Goal: Information Seeking & Learning: Find specific page/section

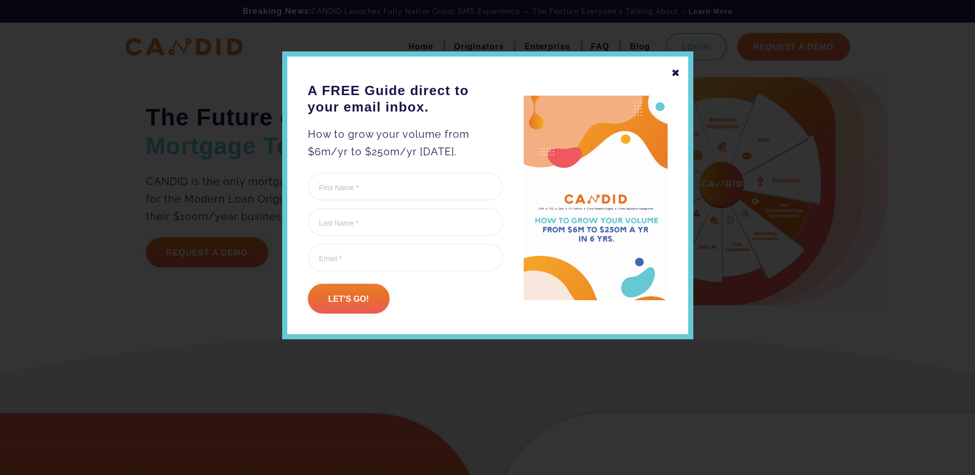
click at [678, 71] on div "✖" at bounding box center [675, 72] width 9 height 17
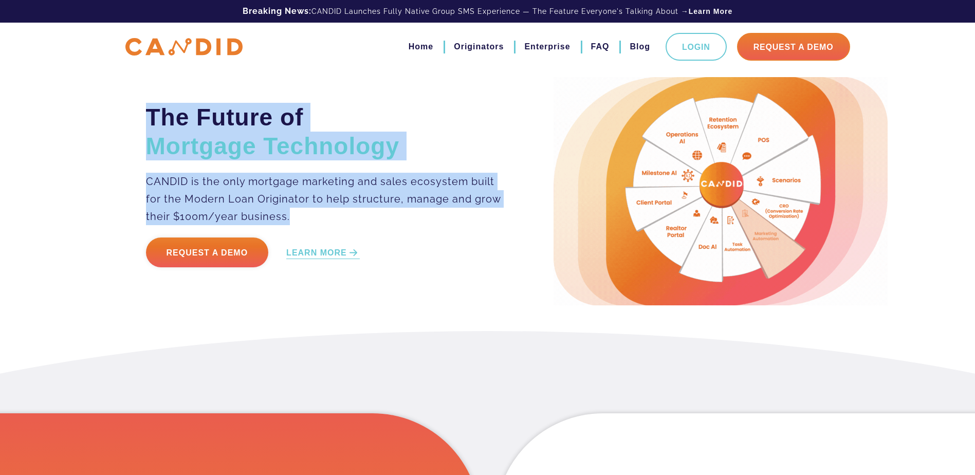
drag, startPoint x: 147, startPoint y: 116, endPoint x: 295, endPoint y: 212, distance: 176.5
click at [295, 212] on div "The Future of Mortgage Technology CANDID is the only mortgage marketing and sal…" at bounding box center [342, 191] width 408 height 177
drag, startPoint x: 295, startPoint y: 212, endPoint x: 268, endPoint y: 196, distance: 32.0
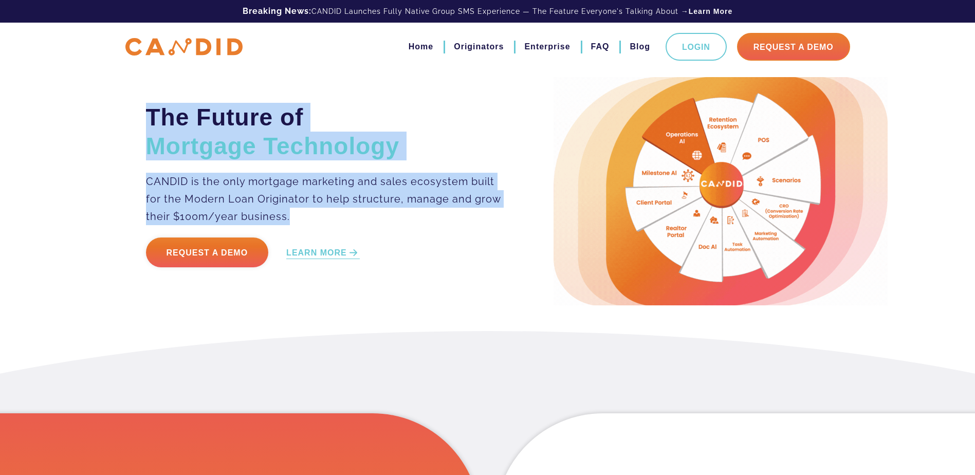
copy div "The Future of Mortgage Technology CANDID is the only mortgage marketing and sal…"
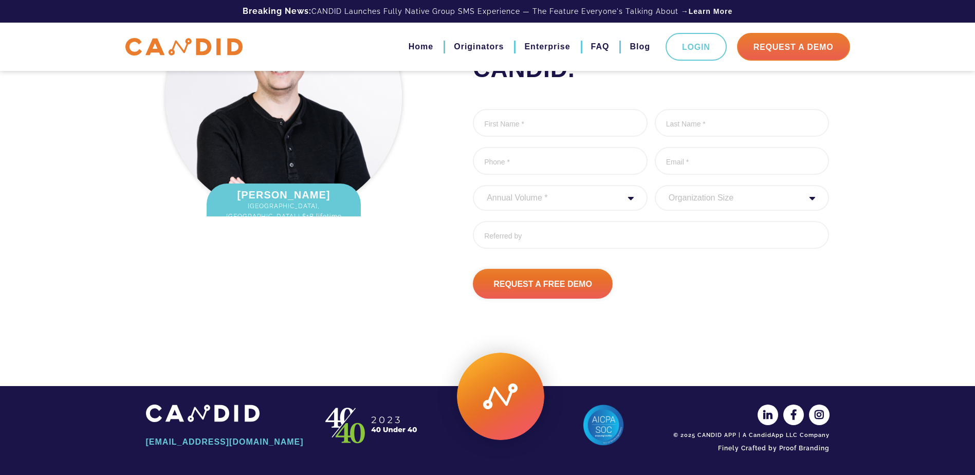
scroll to position [1361, 0]
drag, startPoint x: 750, startPoint y: 434, endPoint x: 828, endPoint y: 435, distance: 78.1
click at [828, 435] on div "© 2025 CANDID APP | A CandidApp LLC Company" at bounding box center [749, 435] width 159 height 8
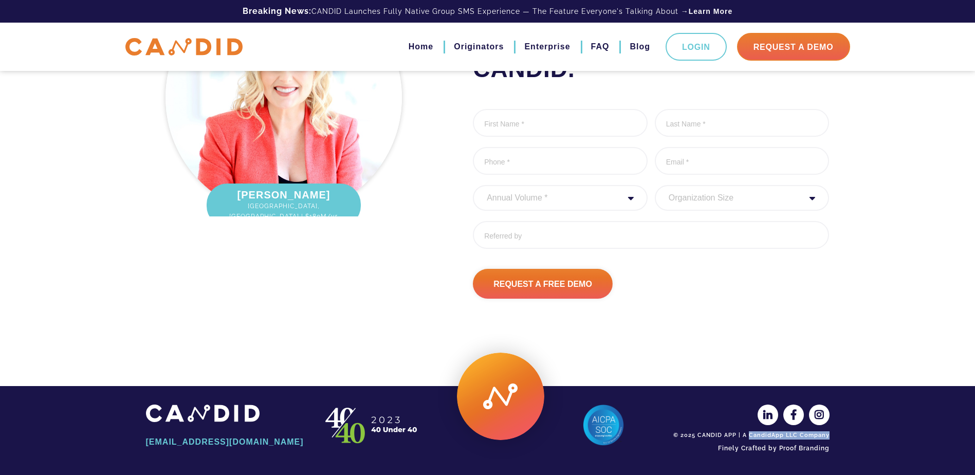
drag, startPoint x: 828, startPoint y: 435, endPoint x: 820, endPoint y: 435, distance: 8.2
copy div "CandidApp LLC Company"
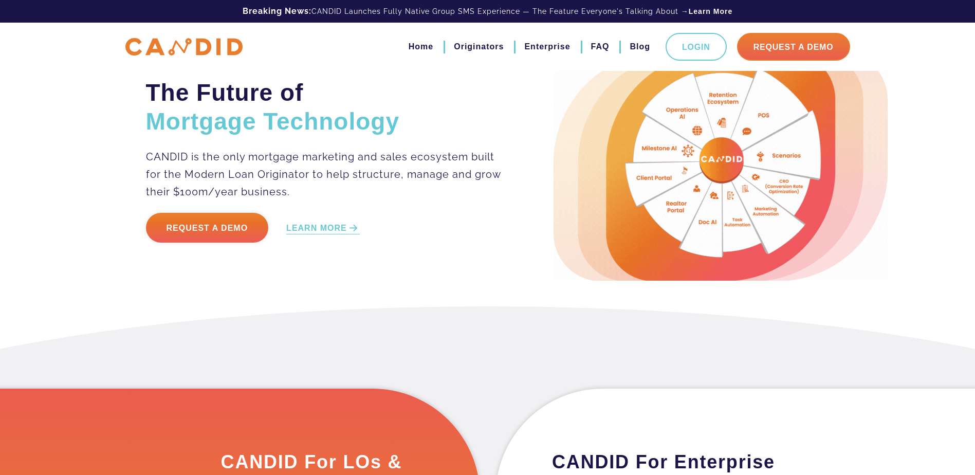
scroll to position [0, 0]
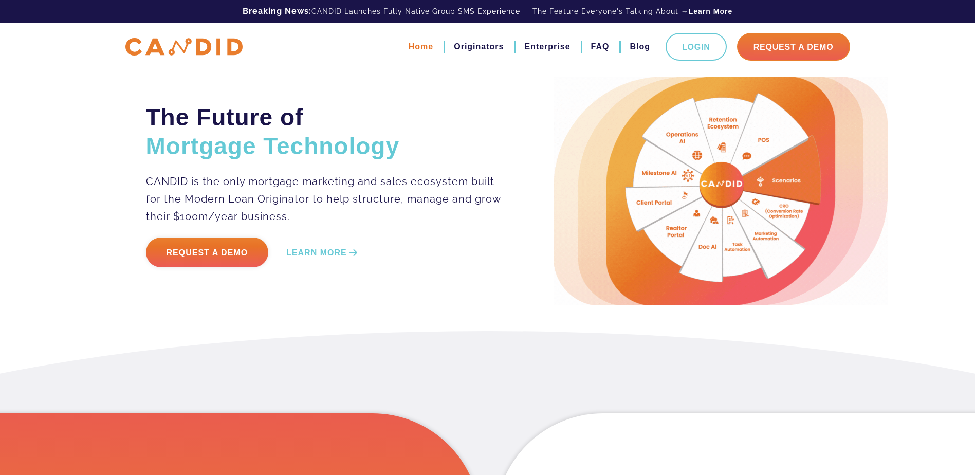
click at [409, 46] on link "Home" at bounding box center [421, 46] width 25 height 17
click at [591, 48] on link "FAQ" at bounding box center [600, 46] width 19 height 17
